Goal: Task Accomplishment & Management: Manage account settings

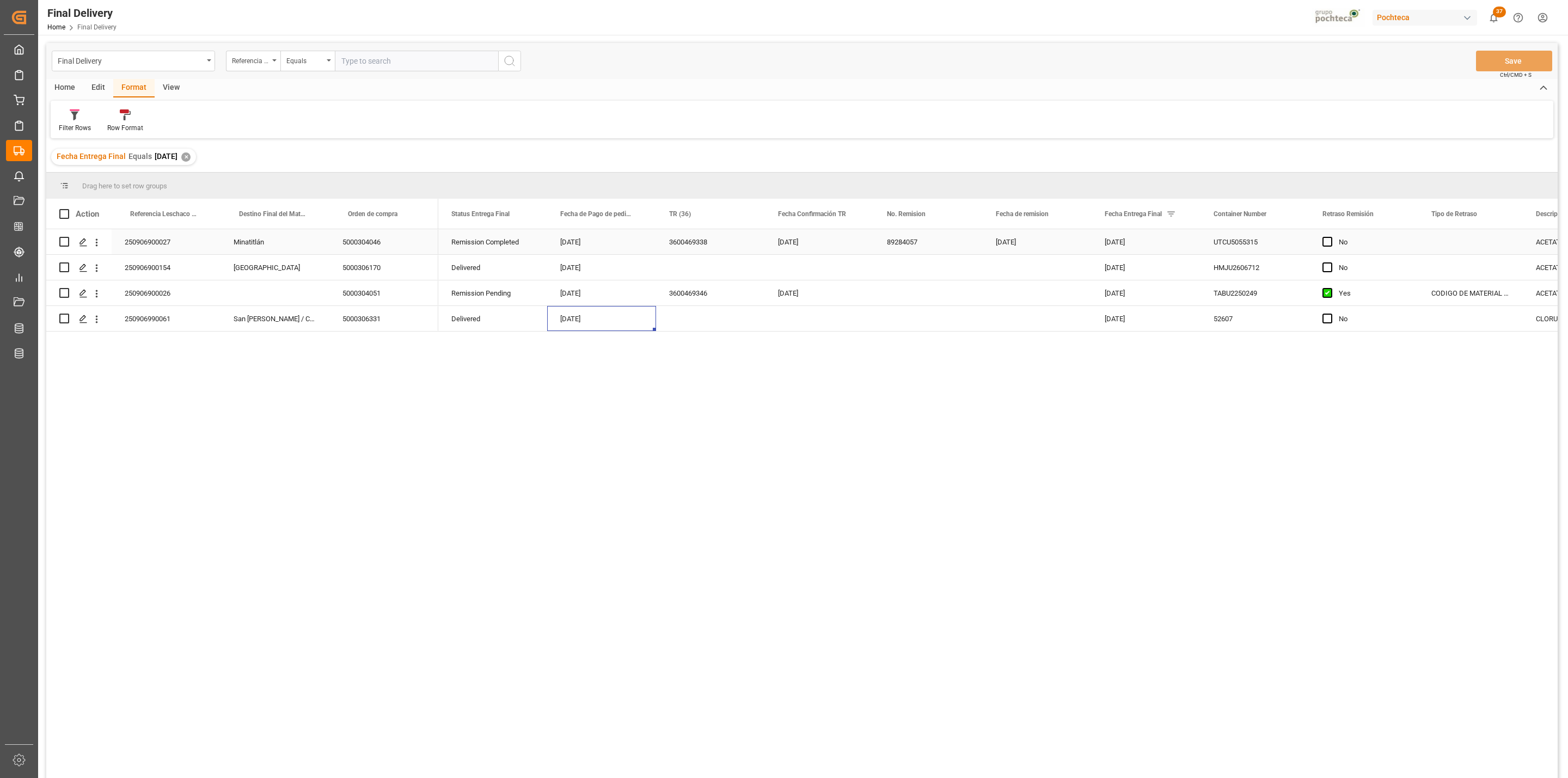
click at [562, 247] on div "[DATE]" at bounding box center [602, 241] width 109 height 25
click at [566, 277] on button "Previous Month" at bounding box center [565, 278] width 6 height 6
click at [630, 405] on span "28" at bounding box center [633, 405] width 7 height 8
click at [687, 250] on div "3600469338" at bounding box center [710, 241] width 109 height 25
click at [626, 244] on div "[DATE]" at bounding box center [602, 241] width 109 height 25
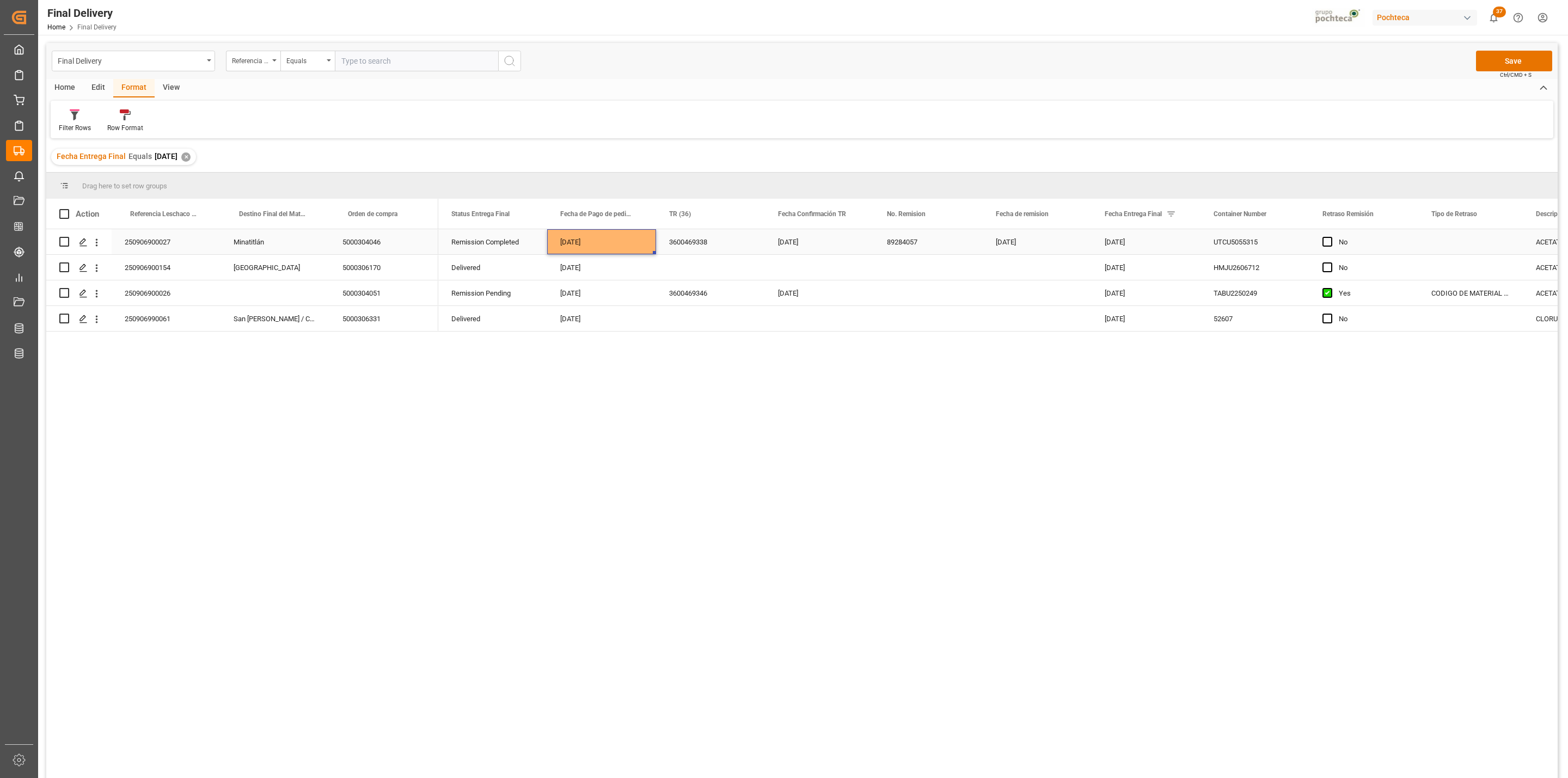
click at [611, 239] on div "[DATE]" at bounding box center [602, 241] width 109 height 25
drag, startPoint x: 613, startPoint y: 250, endPoint x: 555, endPoint y: 252, distance: 58.0
click at [556, 252] on input "[DATE]" at bounding box center [602, 250] width 91 height 21
click at [686, 236] on div "3600469338" at bounding box center [710, 241] width 109 height 25
click at [1506, 62] on button "Save" at bounding box center [1514, 61] width 76 height 21
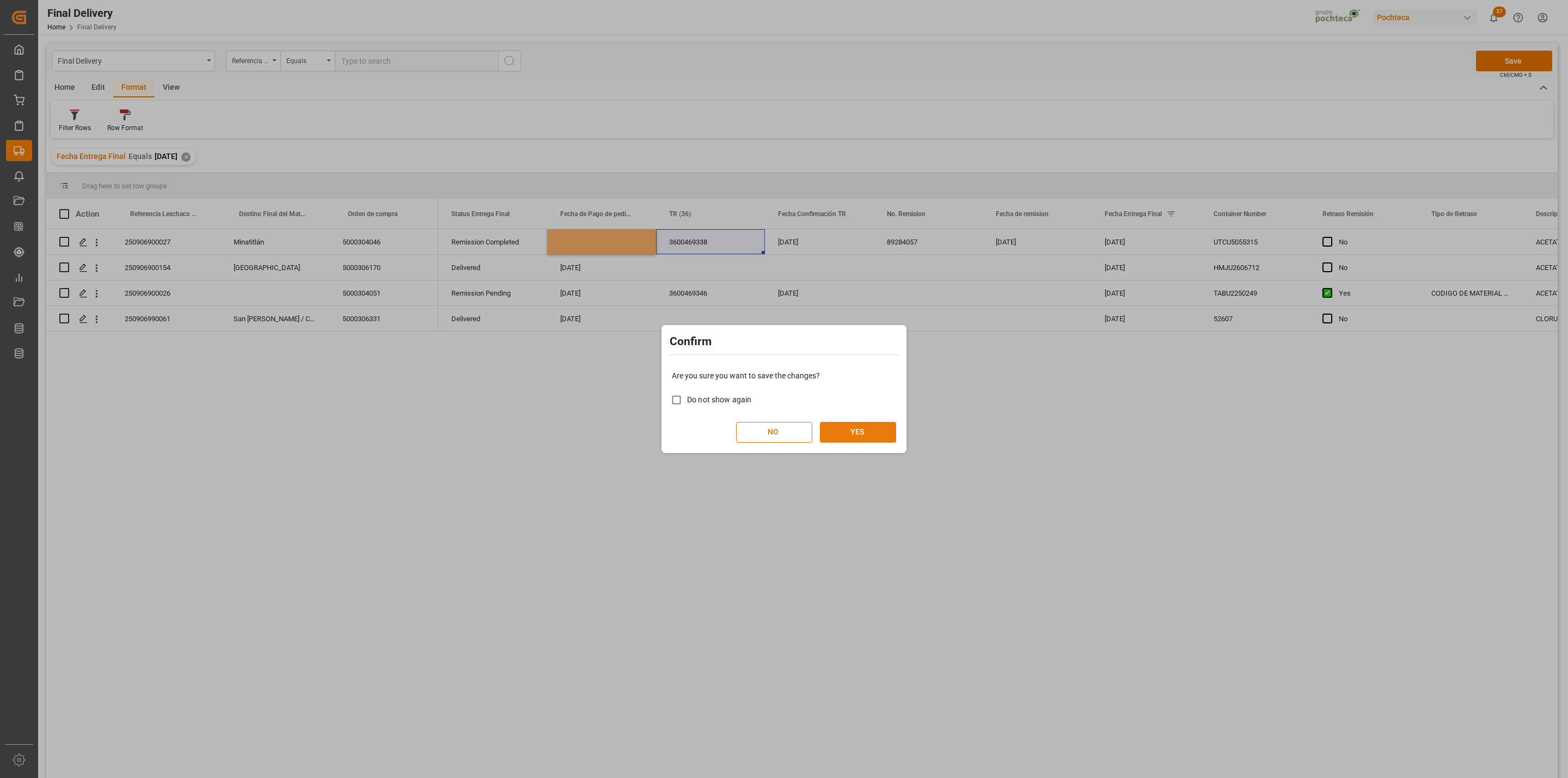
click at [863, 430] on button "YES" at bounding box center [858, 433] width 76 height 21
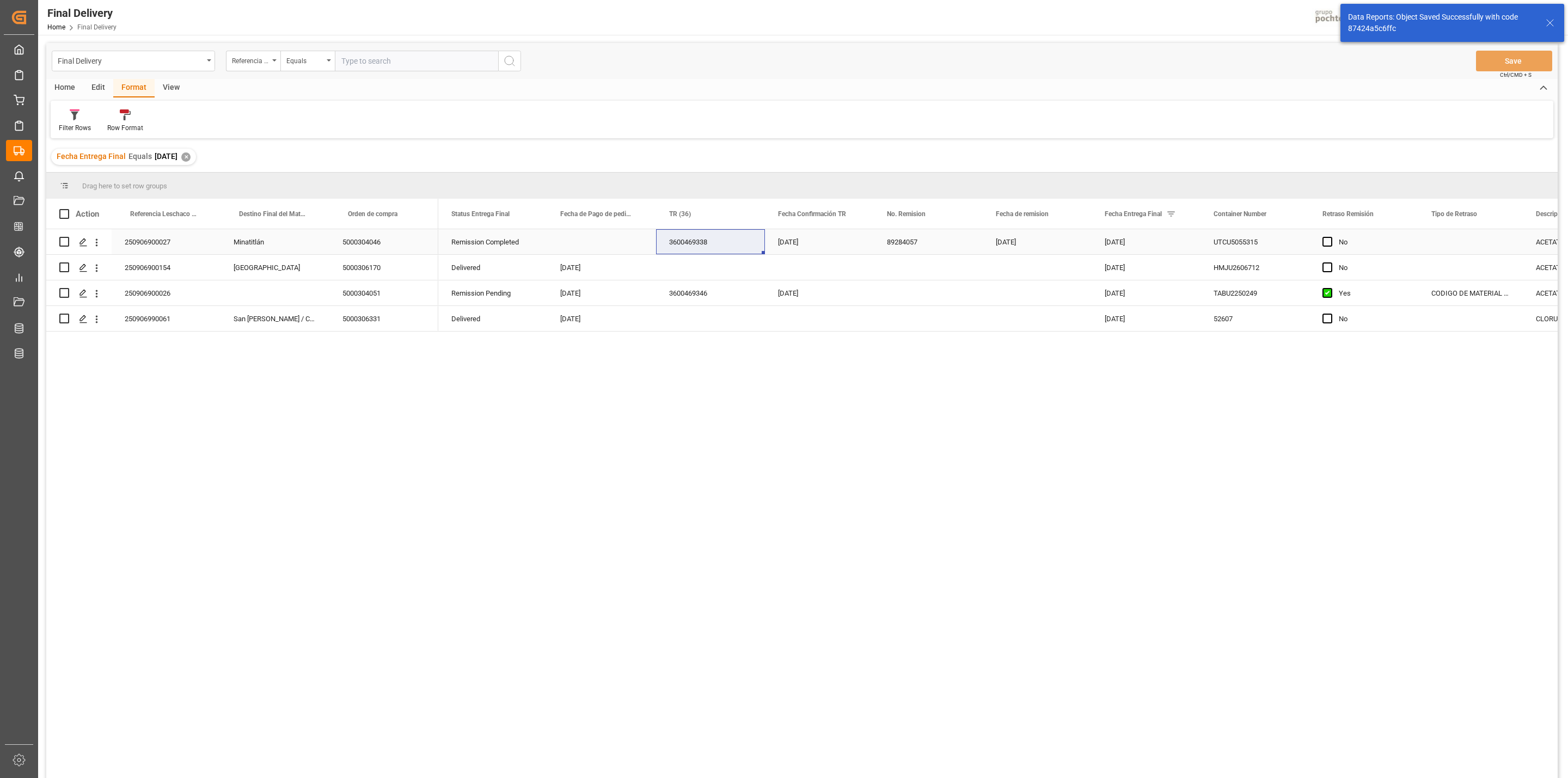
click at [572, 252] on div "Press SPACE to select this row." at bounding box center [602, 241] width 109 height 25
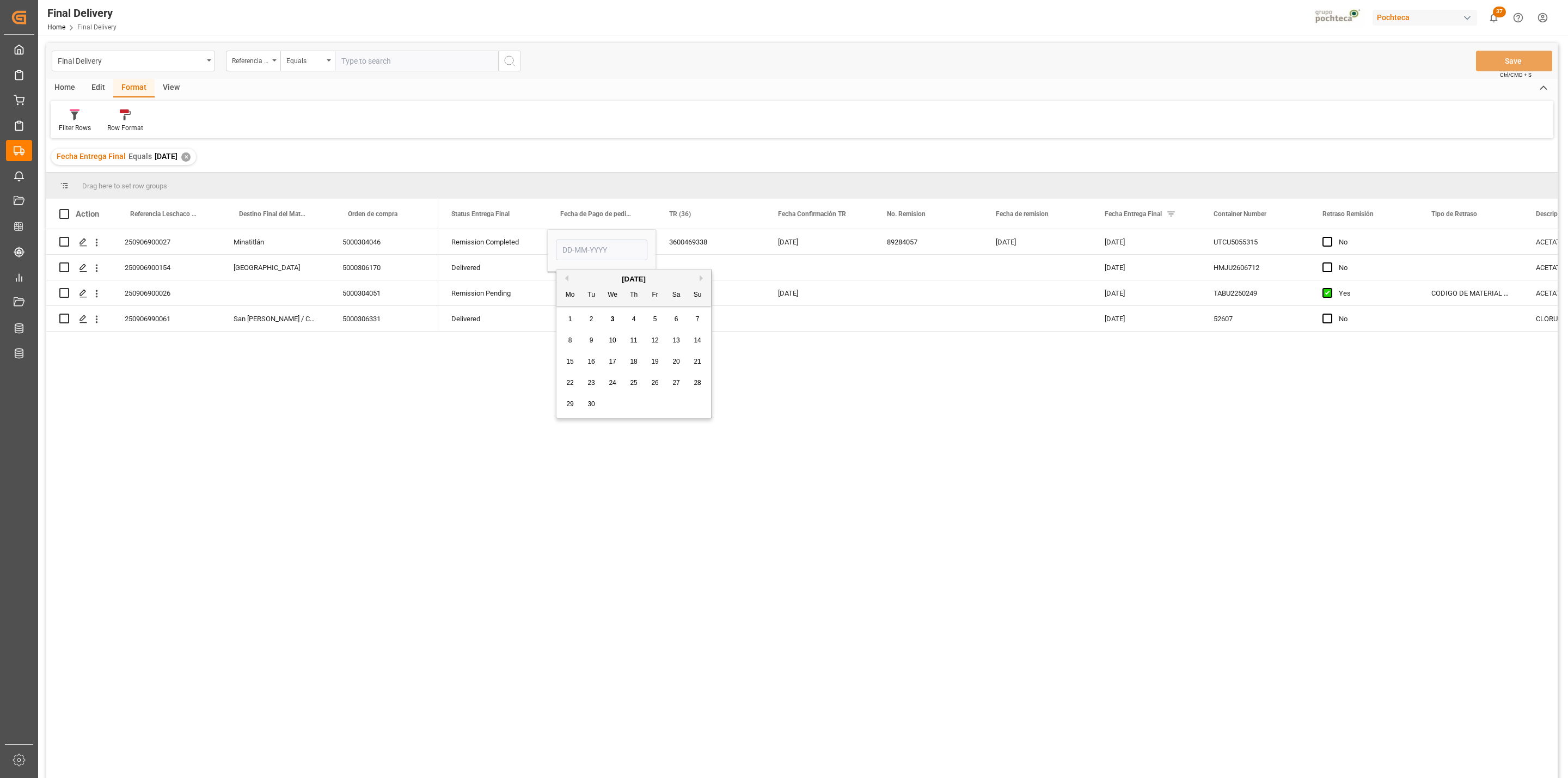
click at [567, 277] on button "Previous Month" at bounding box center [565, 278] width 6 height 6
click at [627, 404] on div "28" at bounding box center [634, 405] width 14 height 13
type input "[DATE]"
click at [673, 249] on div "3600469338" at bounding box center [710, 241] width 109 height 25
click at [1518, 59] on button "Save" at bounding box center [1514, 61] width 76 height 21
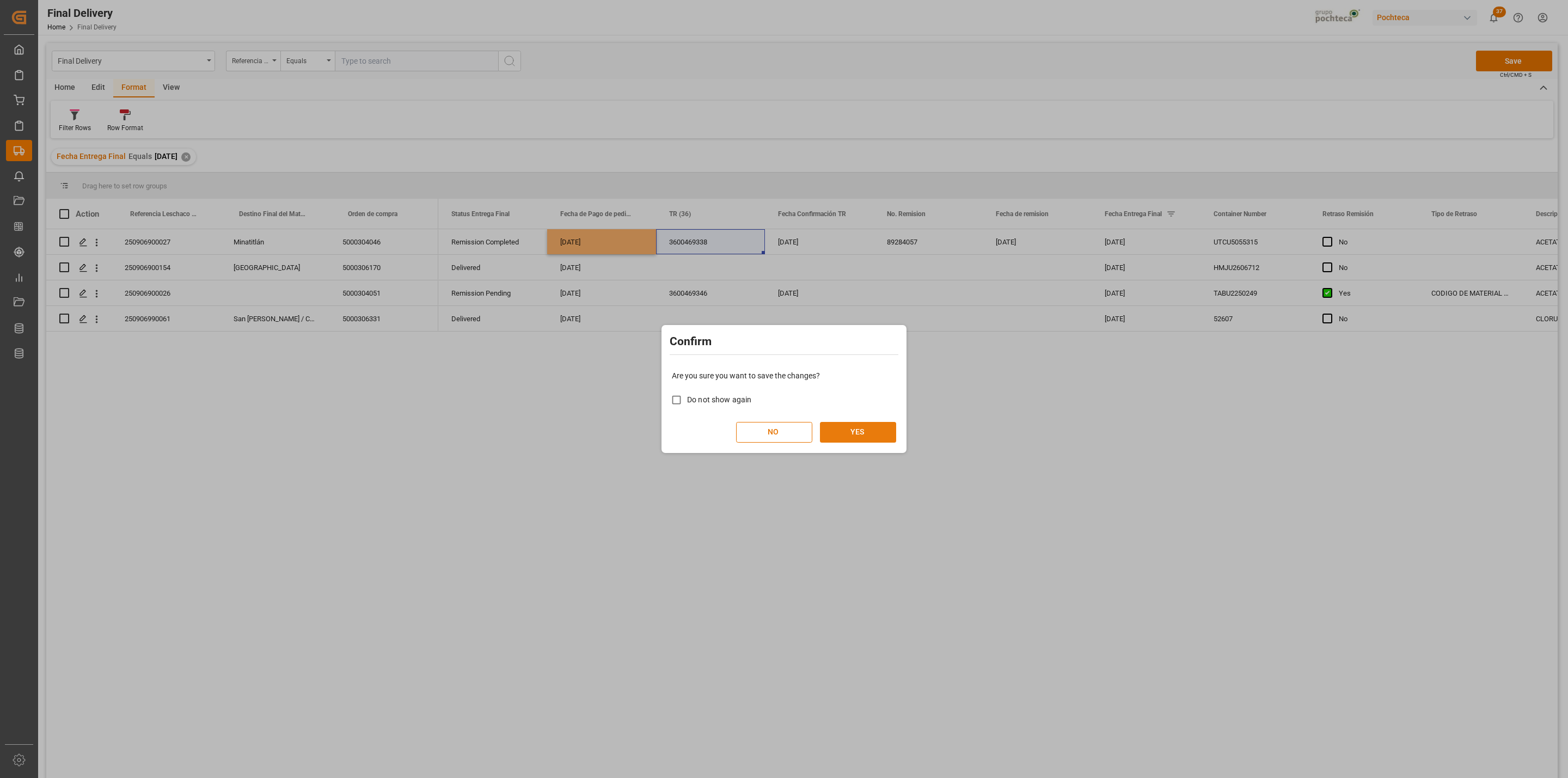
click at [881, 432] on button "YES" at bounding box center [858, 433] width 76 height 21
